Goal: Task Accomplishment & Management: Complete application form

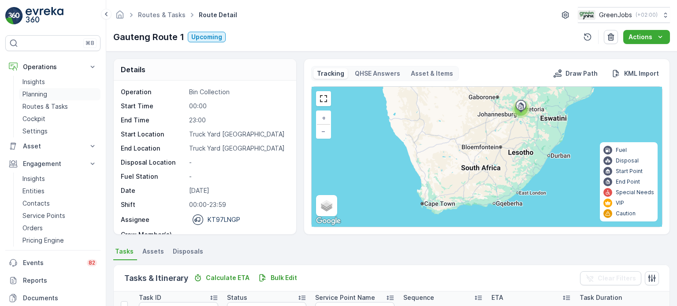
drag, startPoint x: 0, startPoint y: 0, endPoint x: 44, endPoint y: 91, distance: 101.1
click at [43, 91] on p "Planning" at bounding box center [34, 94] width 25 height 9
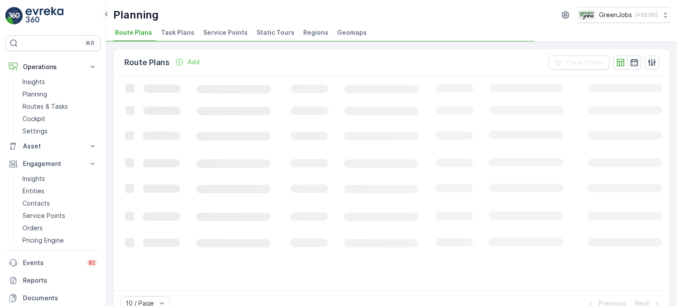
click at [211, 30] on span "Service Points" at bounding box center [225, 32] width 44 height 9
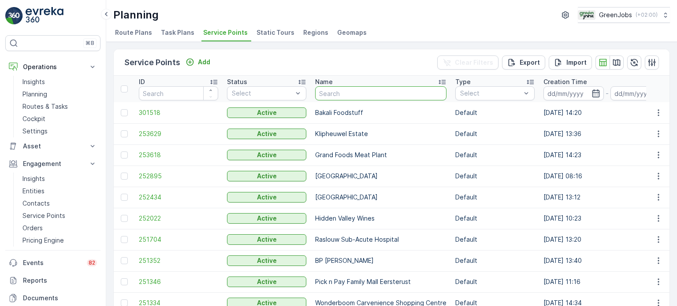
click at [355, 94] on input "text" at bounding box center [380, 93] width 131 height 14
type input "cradl"
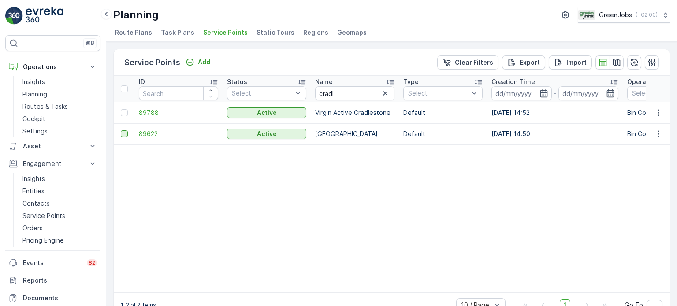
click at [125, 135] on div at bounding box center [124, 133] width 7 height 7
click at [121, 130] on input "checkbox" at bounding box center [121, 130] width 0 height 0
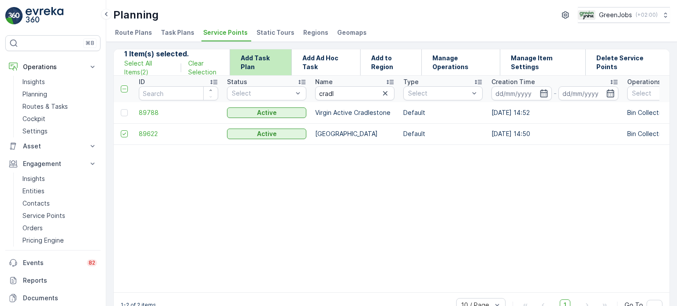
click at [262, 64] on p "Add Task Plan" at bounding box center [261, 63] width 40 height 18
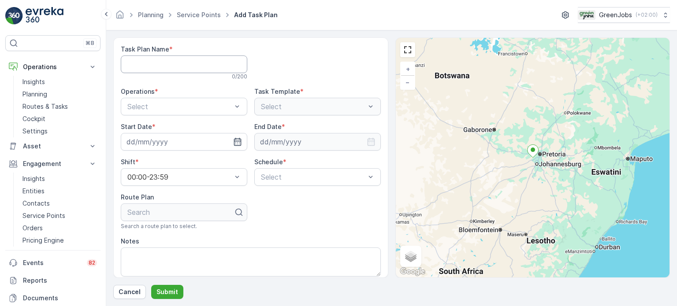
click at [211, 61] on Name "Task Plan Name" at bounding box center [184, 65] width 126 height 18
click at [283, 59] on div at bounding box center [317, 62] width 126 height 35
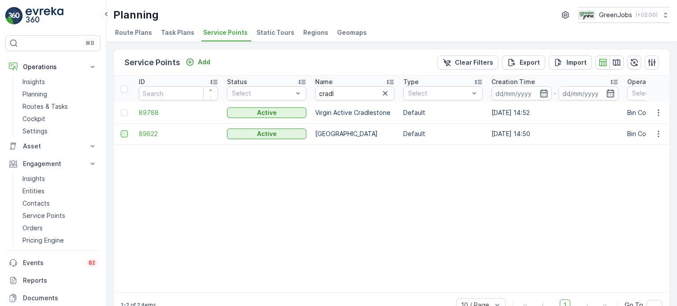
click at [122, 132] on div at bounding box center [124, 133] width 7 height 7
click at [121, 130] on input "checkbox" at bounding box center [121, 130] width 0 height 0
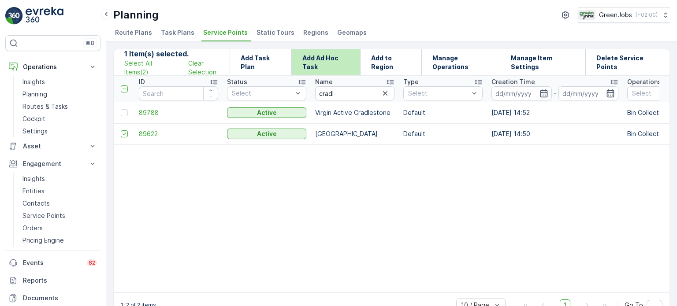
click at [344, 56] on p "Add Ad Hoc Task" at bounding box center [326, 63] width 48 height 18
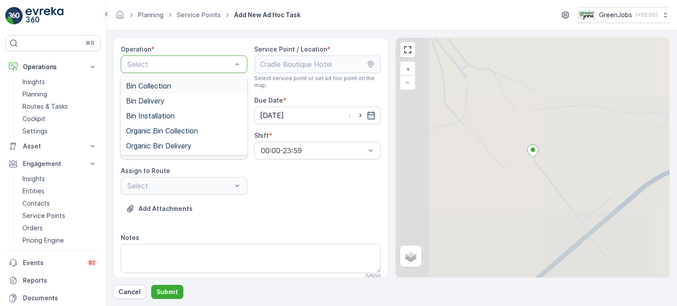
click at [227, 69] on div "Select" at bounding box center [184, 65] width 126 height 18
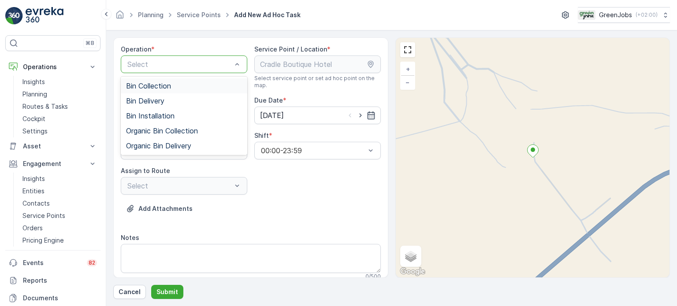
click at [186, 89] on div "Bin Collection" at bounding box center [184, 85] width 126 height 15
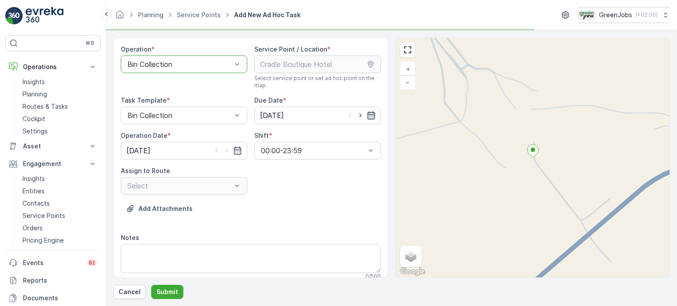
click at [370, 115] on icon "button" at bounding box center [371, 115] width 9 height 9
click at [349, 223] on div "26" at bounding box center [347, 224] width 14 height 14
type input "[DATE]"
click at [235, 150] on icon "button" at bounding box center [237, 150] width 9 height 9
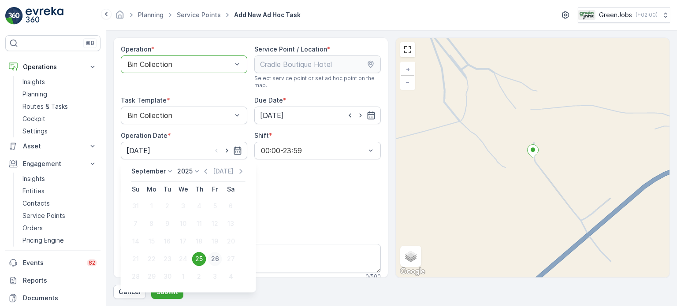
click at [215, 260] on div "26" at bounding box center [215, 259] width 14 height 14
type input "[DATE]"
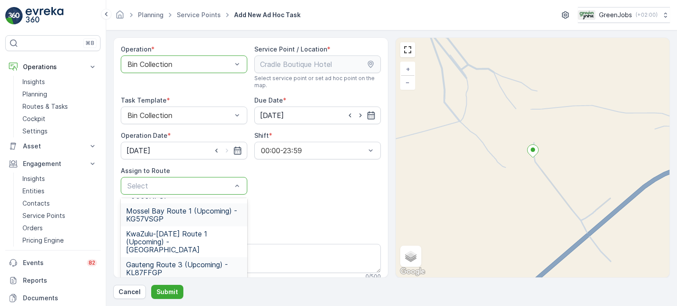
scroll to position [127, 0]
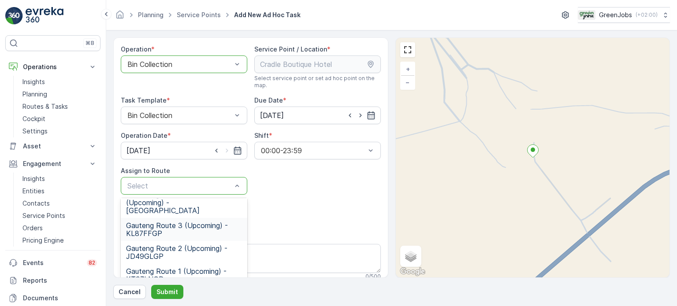
click at [182, 222] on span "Gauteng Route 3 (Upcoming) - KL87FFGP" at bounding box center [184, 230] width 116 height 16
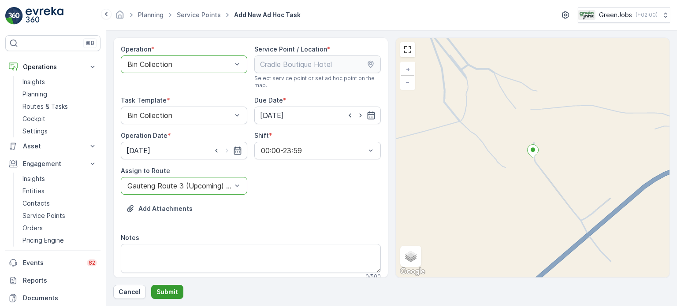
click at [175, 290] on p "Submit" at bounding box center [167, 292] width 22 height 9
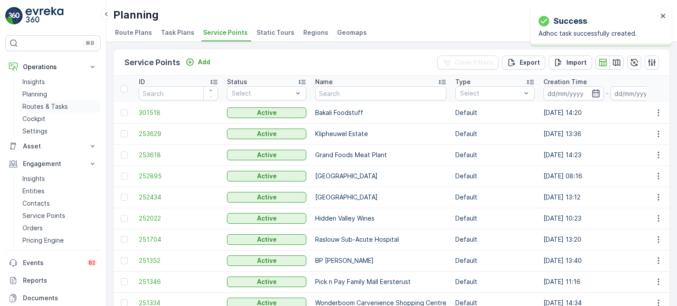
drag, startPoint x: 44, startPoint y: 111, endPoint x: 53, endPoint y: 103, distance: 12.5
click at [44, 111] on link "Routes & Tasks" at bounding box center [60, 106] width 82 height 12
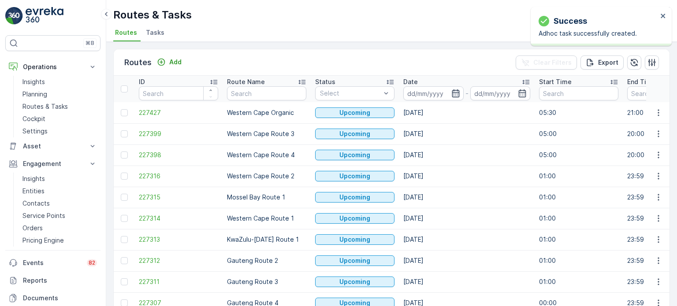
click at [459, 92] on icon "button" at bounding box center [455, 93] width 9 height 9
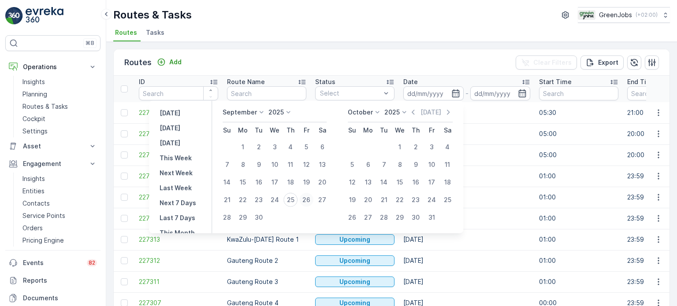
click at [308, 198] on div "26" at bounding box center [306, 200] width 14 height 14
type input "[DATE]"
click at [308, 198] on div "26" at bounding box center [306, 200] width 14 height 14
type input "[DATE]"
click at [308, 198] on div "26" at bounding box center [306, 200] width 14 height 14
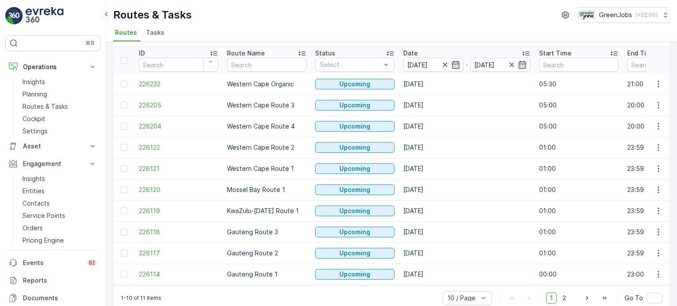
scroll to position [44, 0]
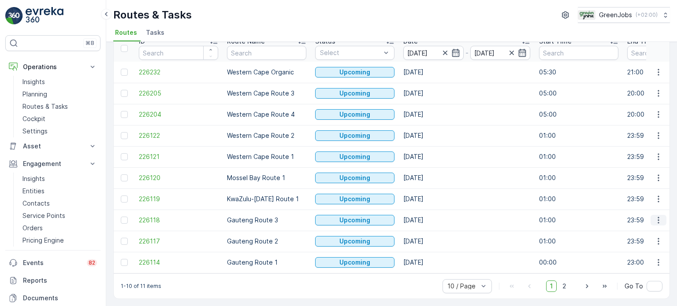
click at [659, 216] on icon "button" at bounding box center [658, 220] width 9 height 9
click at [630, 228] on span "See More Details" at bounding box center [637, 229] width 51 height 9
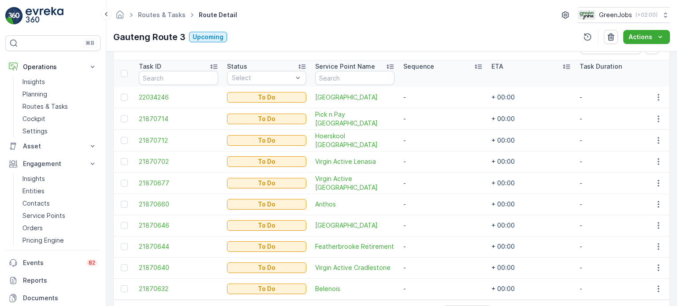
scroll to position [264, 0]
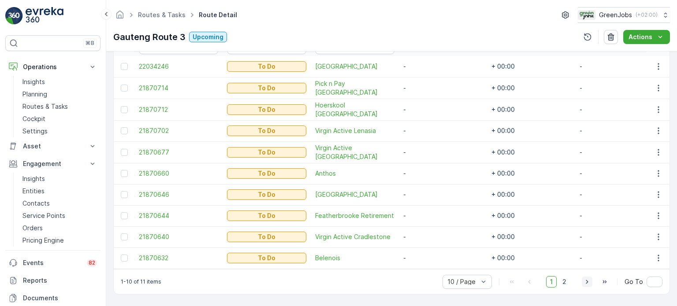
click at [583, 283] on icon "button" at bounding box center [586, 282] width 9 height 9
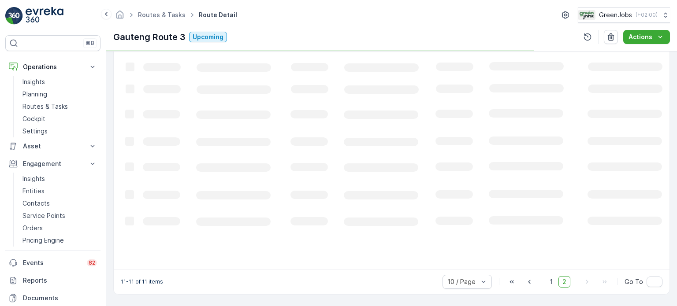
scroll to position [237, 0]
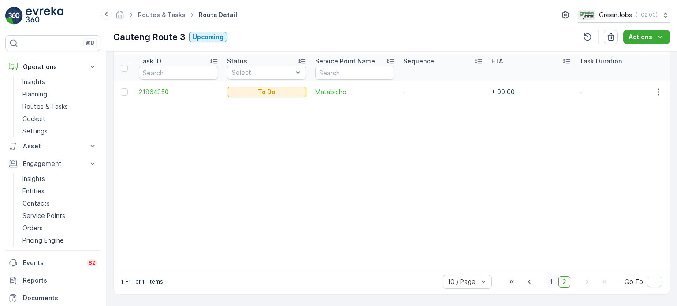
click at [552, 287] on span "1" at bounding box center [551, 281] width 11 height 11
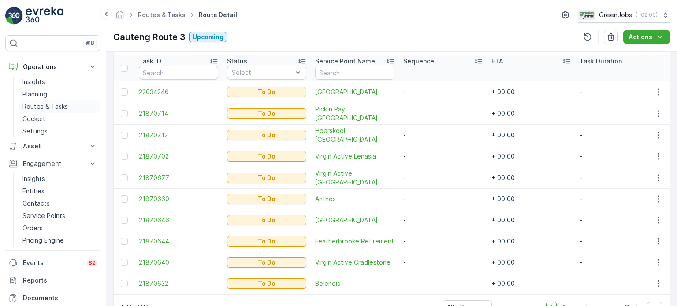
click at [53, 105] on p "Routes & Tasks" at bounding box center [44, 106] width 45 height 9
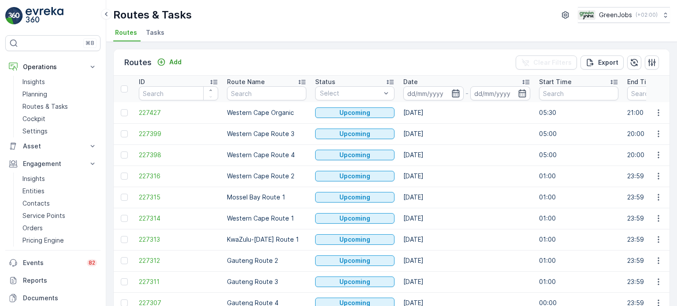
click at [453, 93] on icon "button" at bounding box center [455, 93] width 9 height 9
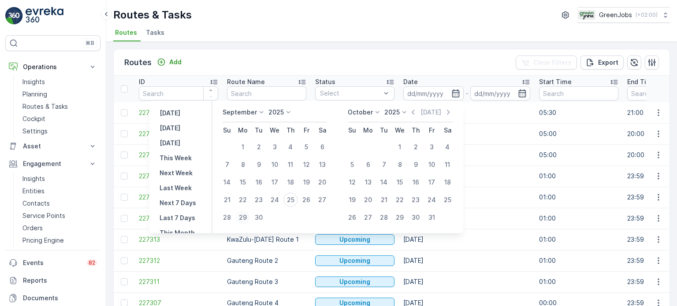
click at [241, 216] on div "29" at bounding box center [243, 218] width 14 height 14
type input "[DATE]"
click at [242, 216] on div "29" at bounding box center [243, 218] width 14 height 14
type input "[DATE]"
click at [242, 216] on div "29" at bounding box center [243, 218] width 14 height 14
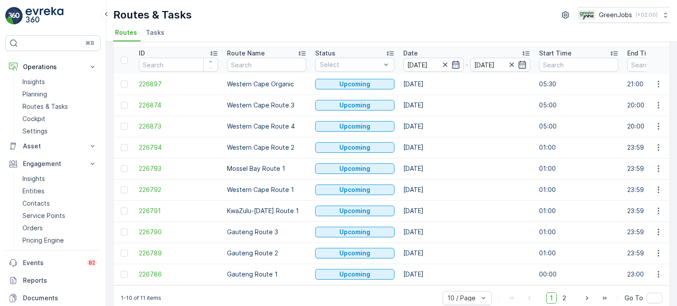
scroll to position [44, 0]
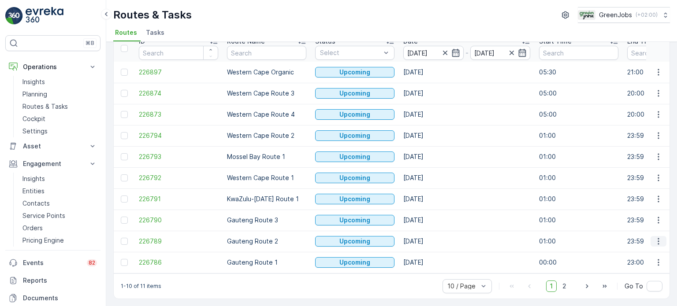
click at [662, 238] on button "button" at bounding box center [658, 241] width 16 height 11
click at [640, 166] on div "See More Details" at bounding box center [642, 171] width 68 height 12
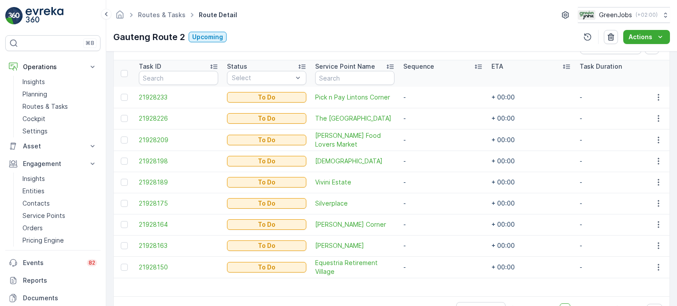
scroll to position [218, 0]
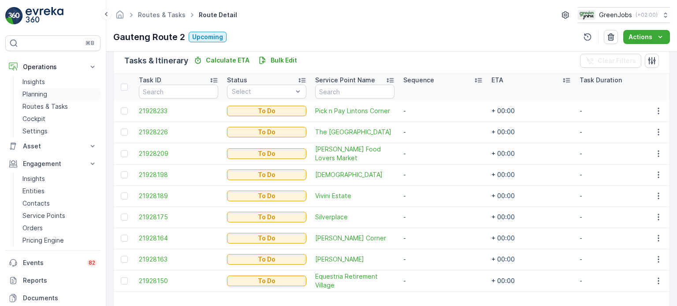
click at [44, 92] on p "Planning" at bounding box center [34, 94] width 25 height 9
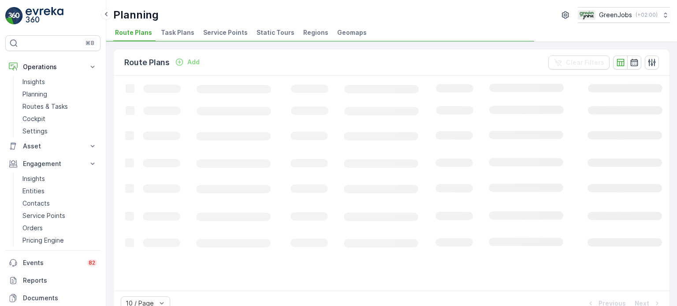
click at [227, 31] on span "Service Points" at bounding box center [225, 32] width 44 height 9
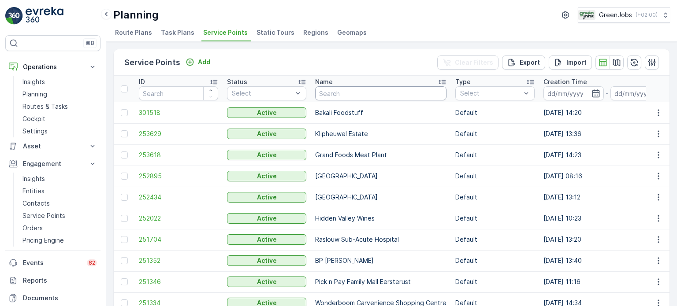
click at [349, 93] on input "text" at bounding box center [380, 93] width 131 height 14
type input "ng mo"
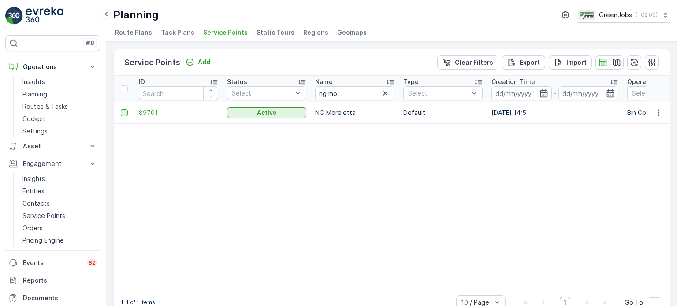
click at [124, 112] on div at bounding box center [124, 112] width 7 height 7
click at [121, 109] on input "checkbox" at bounding box center [121, 109] width 0 height 0
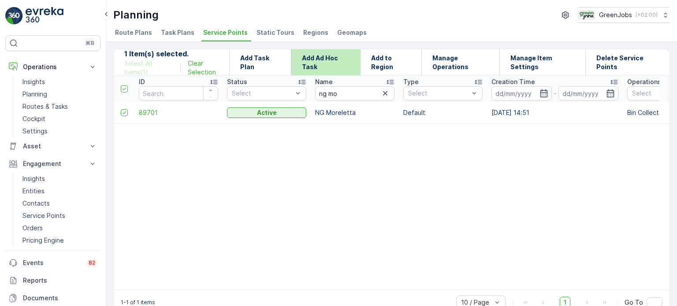
click at [325, 59] on p "Add Ad Hoc Task" at bounding box center [326, 63] width 48 height 18
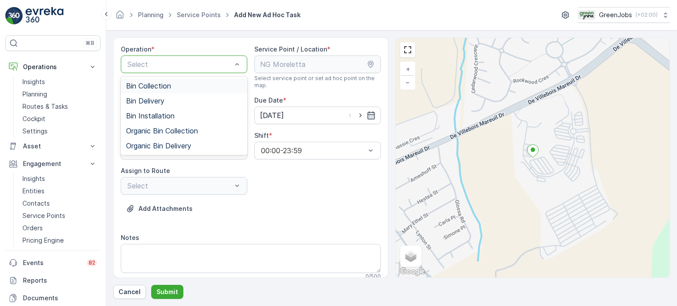
click at [176, 88] on div "Bin Collection" at bounding box center [184, 86] width 116 height 8
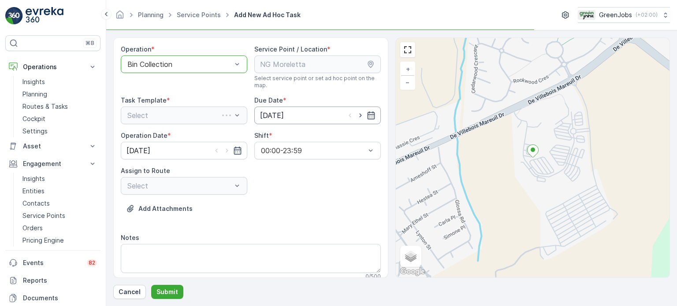
click at [374, 114] on input "[DATE]" at bounding box center [317, 116] width 126 height 18
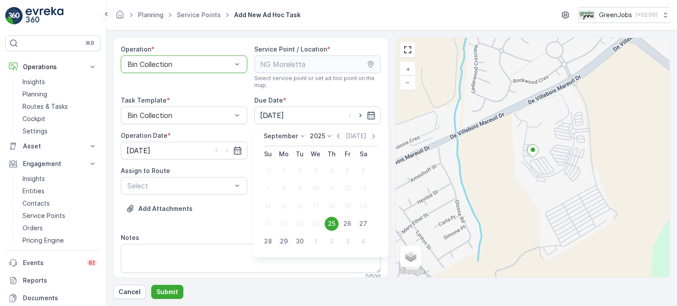
click at [284, 240] on div "29" at bounding box center [284, 241] width 14 height 14
type input "[DATE]"
click at [240, 151] on icon "button" at bounding box center [237, 150] width 9 height 9
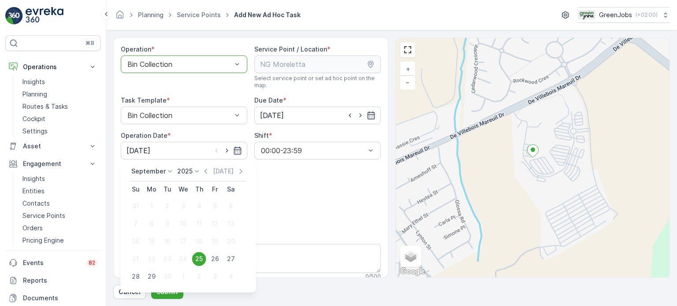
click at [153, 275] on div "29" at bounding box center [151, 277] width 14 height 14
type input "[DATE]"
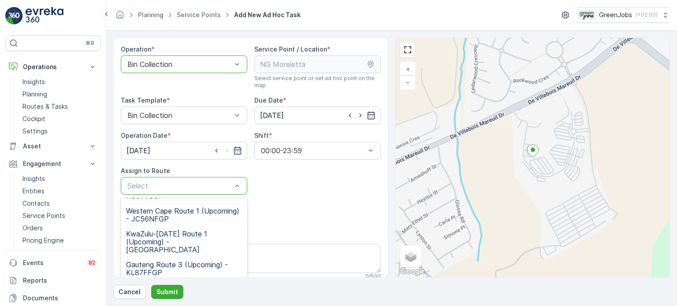
scroll to position [127, 0]
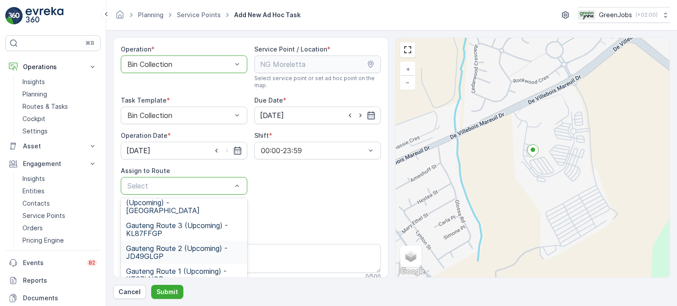
click at [153, 245] on span "Gauteng Route 2 (Upcoming) - JD49GLGP" at bounding box center [184, 253] width 116 height 16
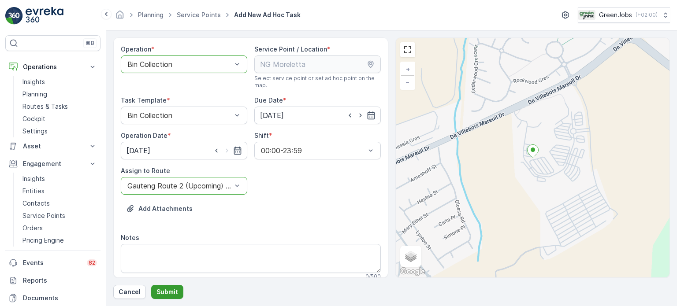
click at [167, 290] on p "Submit" at bounding box center [167, 292] width 22 height 9
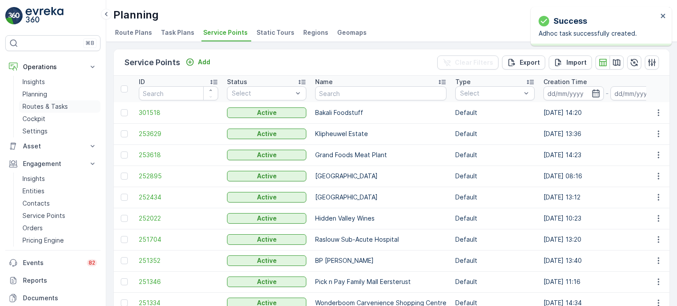
click at [61, 104] on p "Routes & Tasks" at bounding box center [44, 106] width 45 height 9
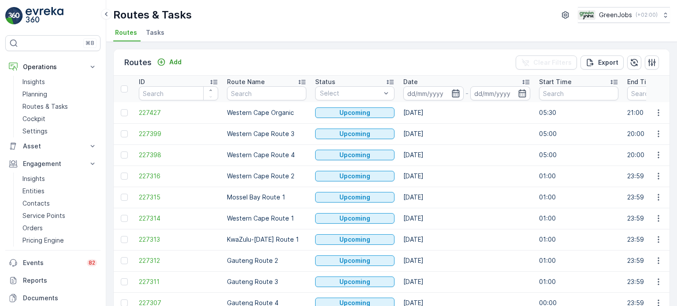
click at [459, 94] on icon "button" at bounding box center [455, 93] width 9 height 9
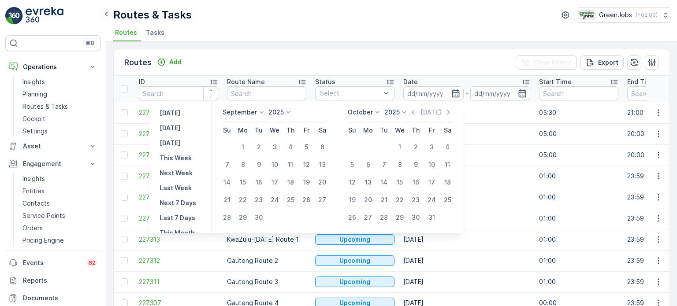
click at [244, 216] on div "29" at bounding box center [243, 218] width 14 height 14
type input "[DATE]"
click at [244, 216] on div "29" at bounding box center [243, 218] width 14 height 14
type input "[DATE]"
click at [244, 216] on div "29" at bounding box center [243, 218] width 14 height 14
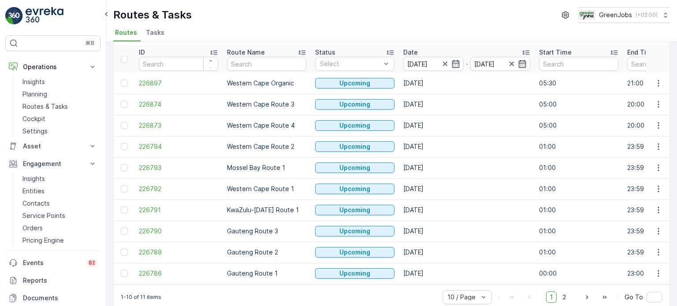
scroll to position [44, 0]
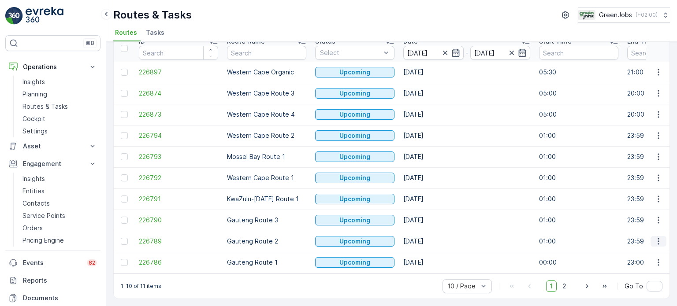
click at [657, 238] on icon "button" at bounding box center [657, 241] width 1 height 7
click at [626, 171] on span "See More Details" at bounding box center [637, 171] width 51 height 9
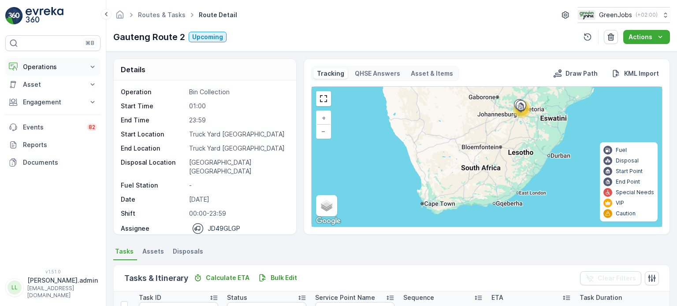
click at [50, 65] on p "Operations" at bounding box center [53, 67] width 60 height 9
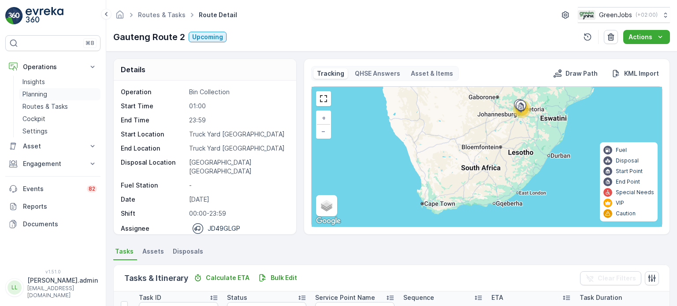
click at [40, 96] on p "Planning" at bounding box center [34, 94] width 25 height 9
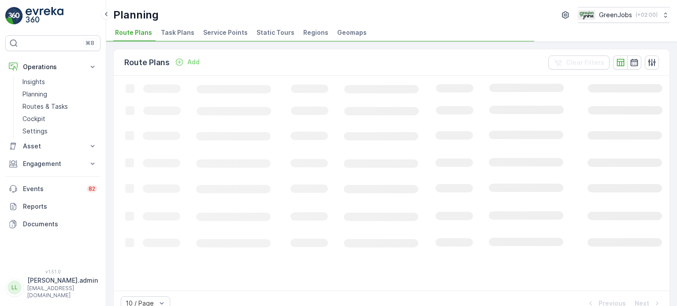
click at [208, 34] on span "Service Points" at bounding box center [225, 32] width 44 height 9
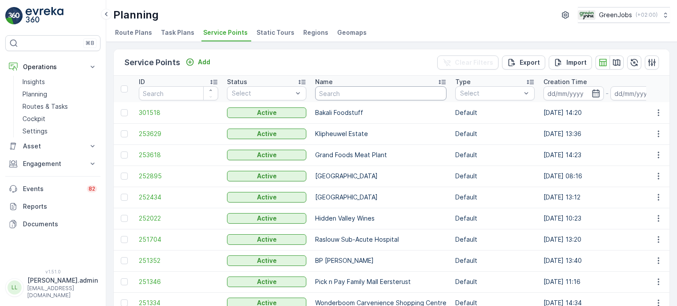
click at [363, 89] on input "text" at bounding box center [380, 93] width 131 height 14
type input "intro"
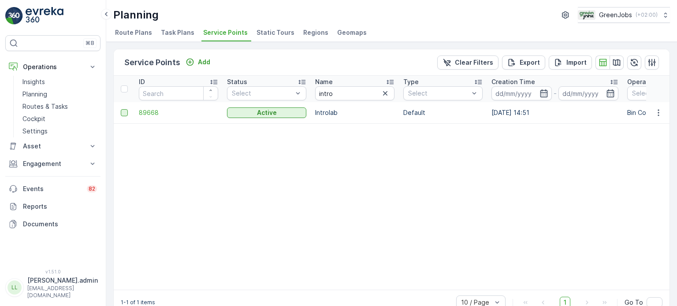
click at [125, 113] on div at bounding box center [124, 112] width 7 height 7
click at [121, 109] on input "checkbox" at bounding box center [121, 109] width 0 height 0
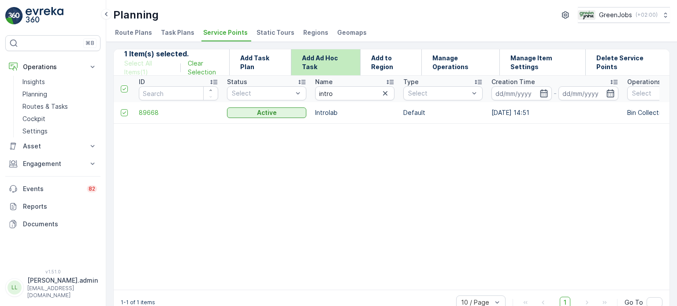
click at [330, 61] on p "Add Ad Hoc Task" at bounding box center [326, 63] width 48 height 18
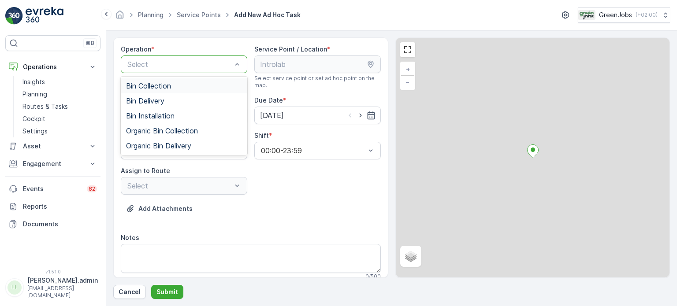
click at [174, 86] on div "Bin Collection" at bounding box center [184, 86] width 116 height 8
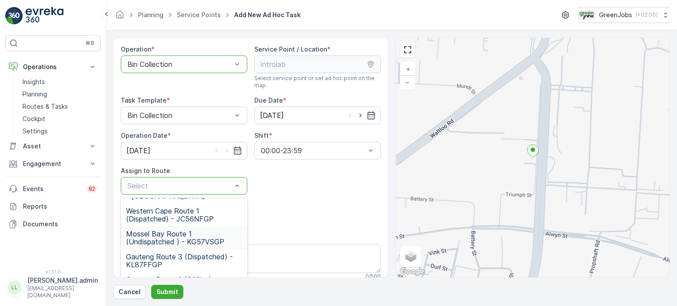
scroll to position [127, 0]
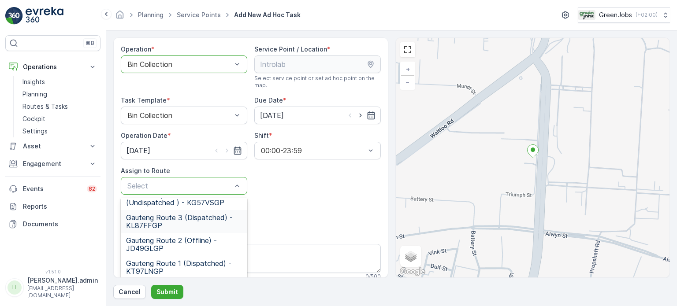
click at [162, 219] on span "Gauteng Route 3 (Dispatched) - KL87FFGP" at bounding box center [184, 222] width 116 height 16
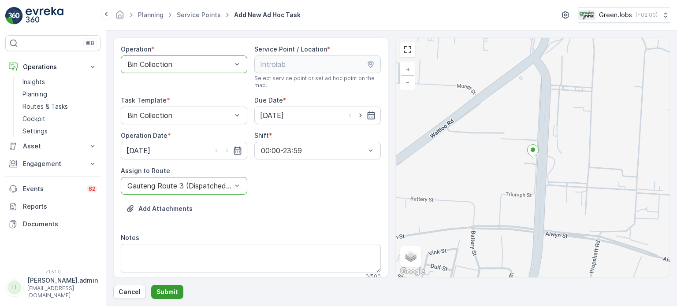
click at [166, 291] on p "Submit" at bounding box center [167, 292] width 22 height 9
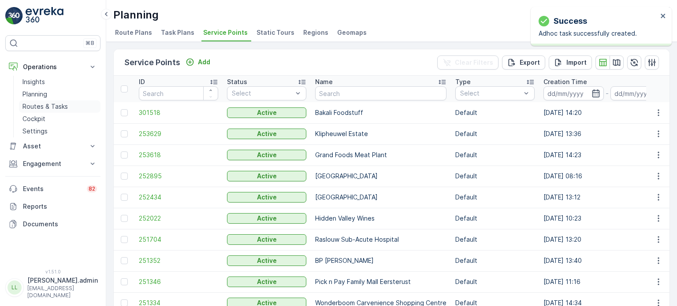
click at [55, 106] on p "Routes & Tasks" at bounding box center [44, 106] width 45 height 9
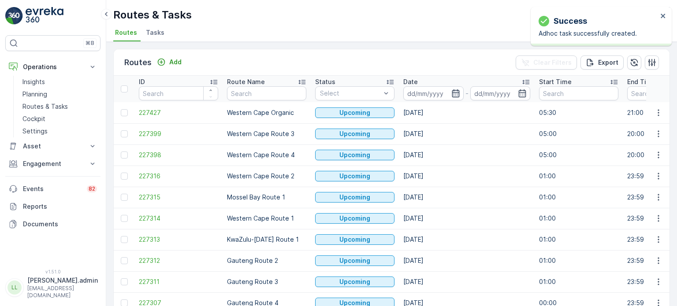
click at [454, 93] on icon "button" at bounding box center [455, 93] width 9 height 9
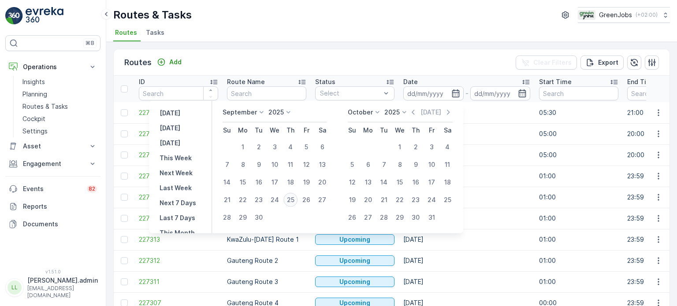
click at [289, 199] on div "25" at bounding box center [290, 200] width 14 height 14
type input "[DATE]"
click at [289, 199] on div "25" at bounding box center [290, 200] width 14 height 14
type input "[DATE]"
click at [289, 199] on div "25" at bounding box center [290, 200] width 14 height 14
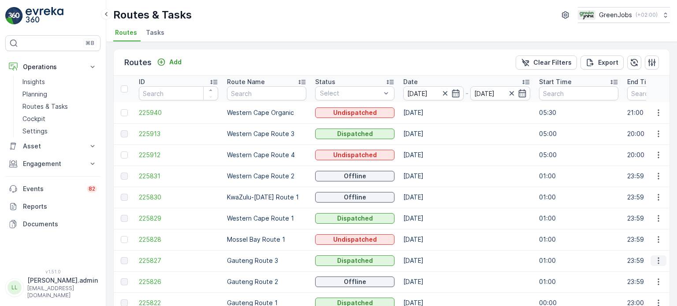
click at [659, 262] on icon "button" at bounding box center [658, 260] width 9 height 9
click at [634, 271] on span "See More Details" at bounding box center [637, 273] width 51 height 9
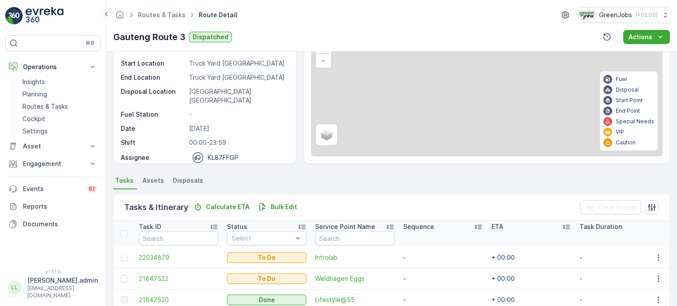
scroll to position [88, 0]
